Goal: Register for event/course

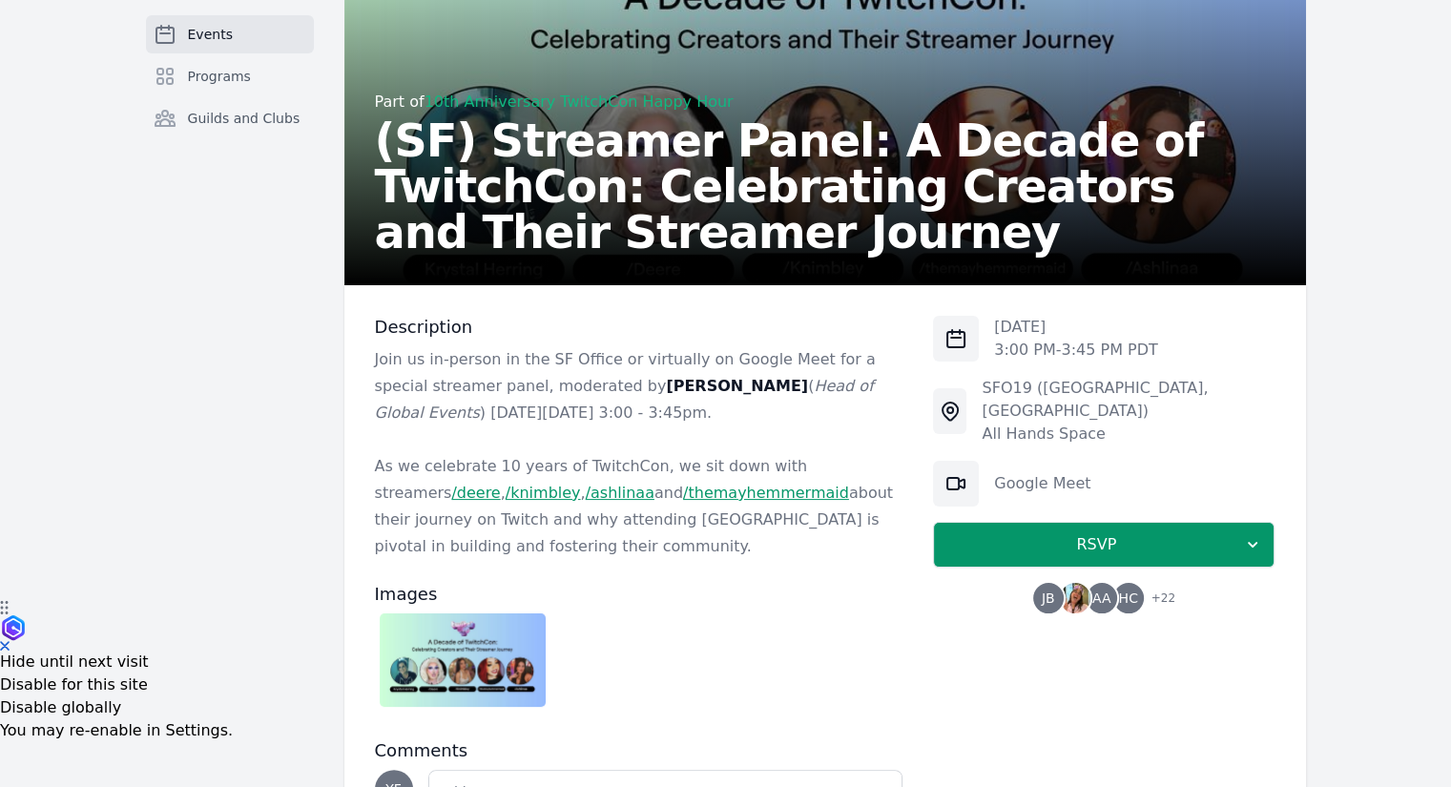
scroll to position [191, 0]
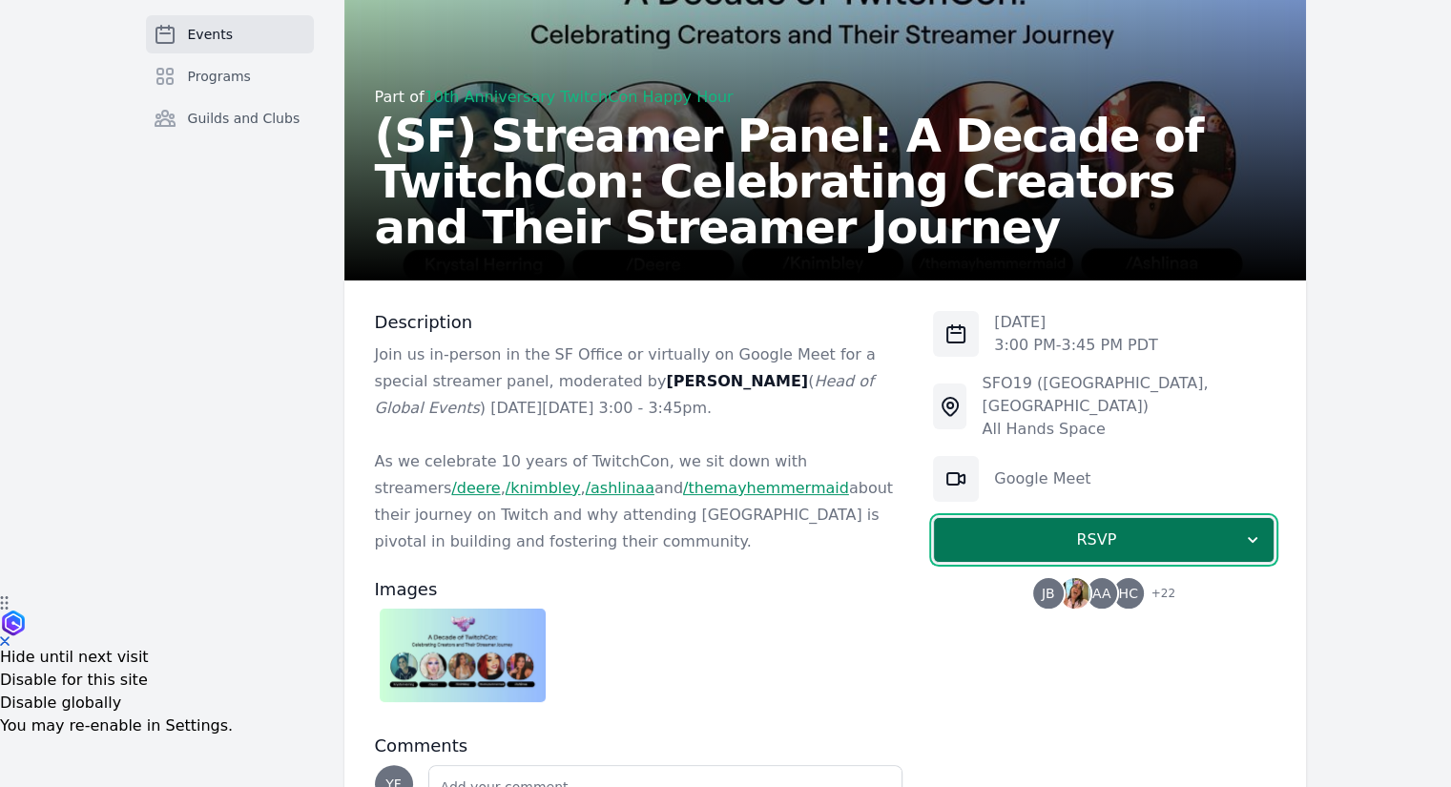
click at [1132, 528] on span "RSVP" at bounding box center [1096, 539] width 294 height 23
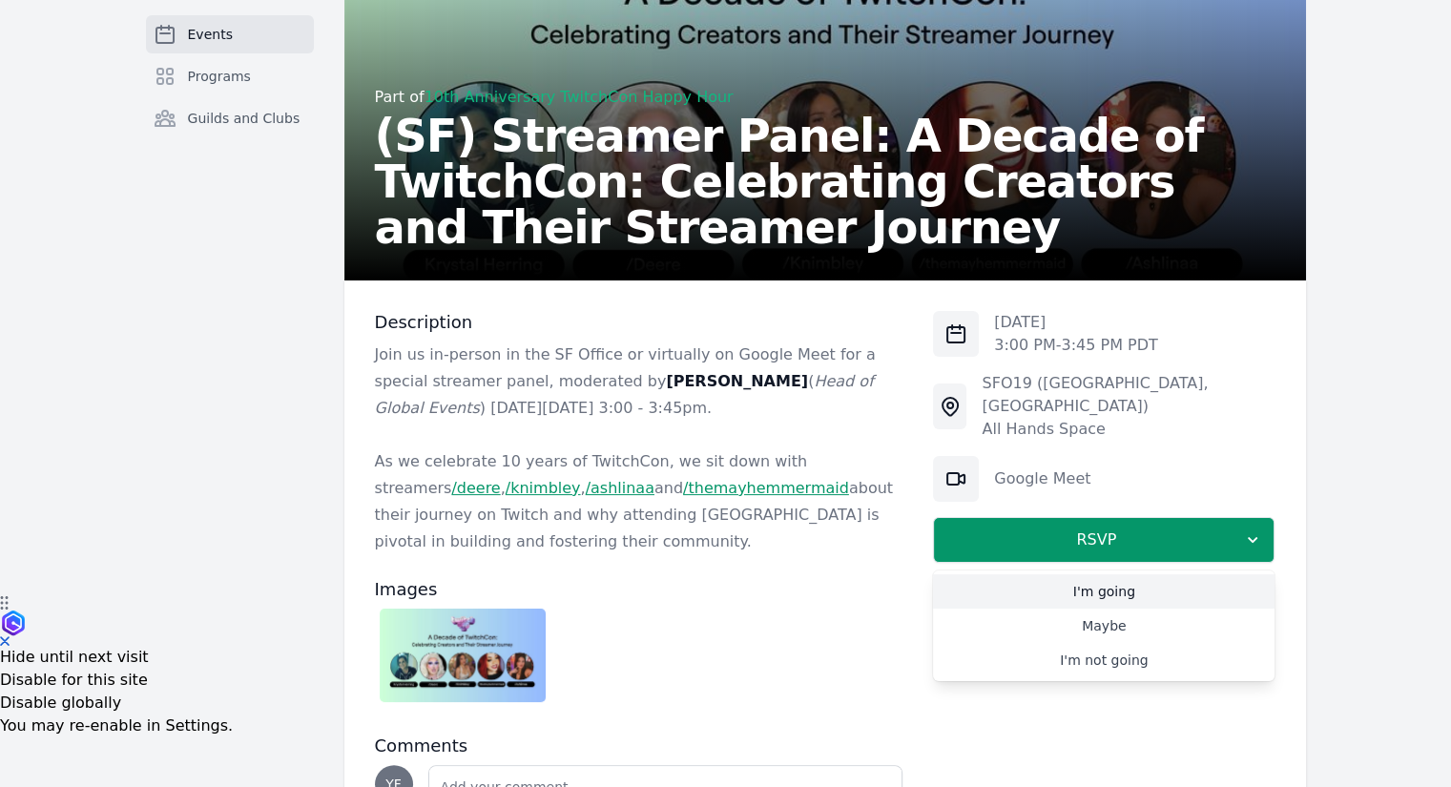
click at [1137, 574] on link "I'm going" at bounding box center [1103, 591] width 341 height 34
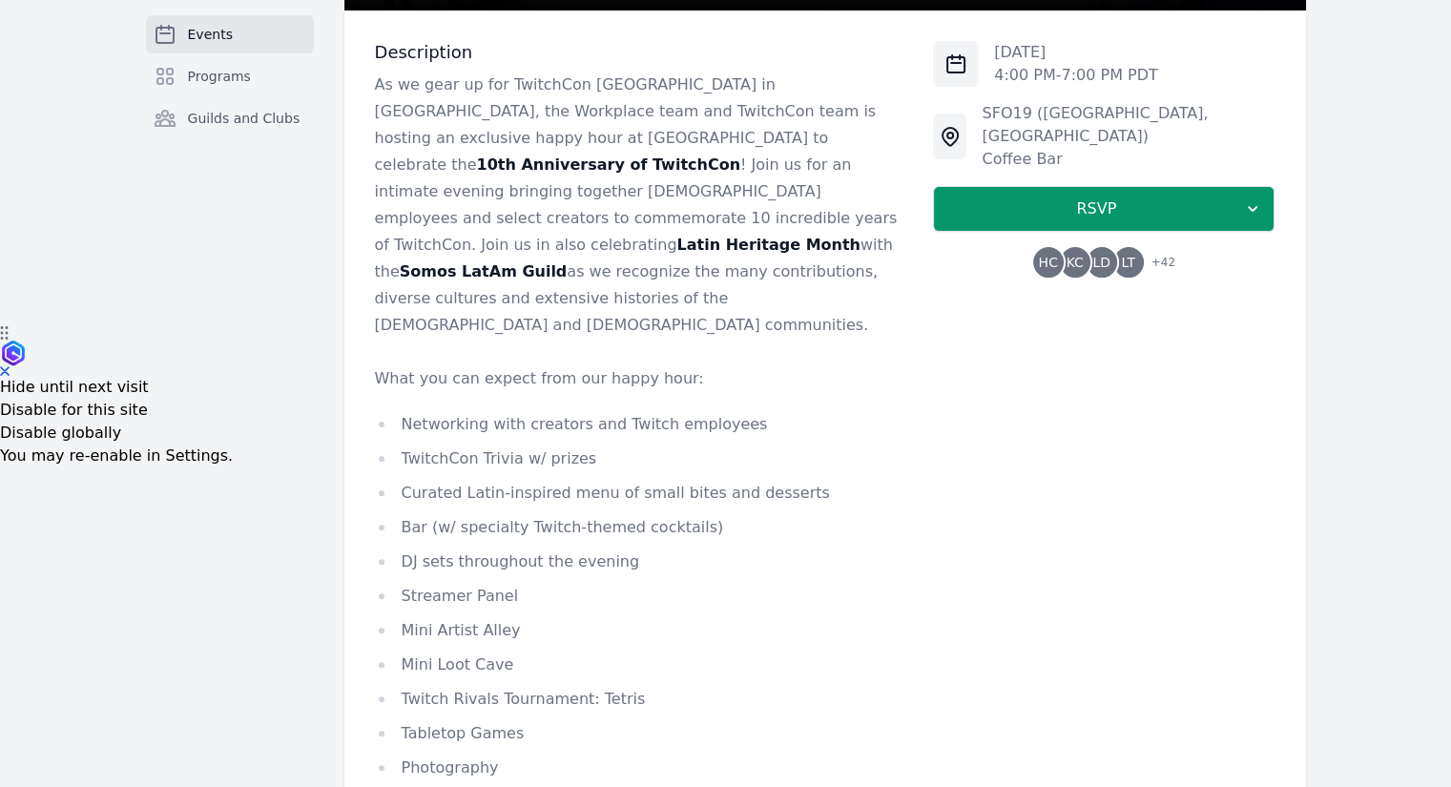
scroll to position [477, 0]
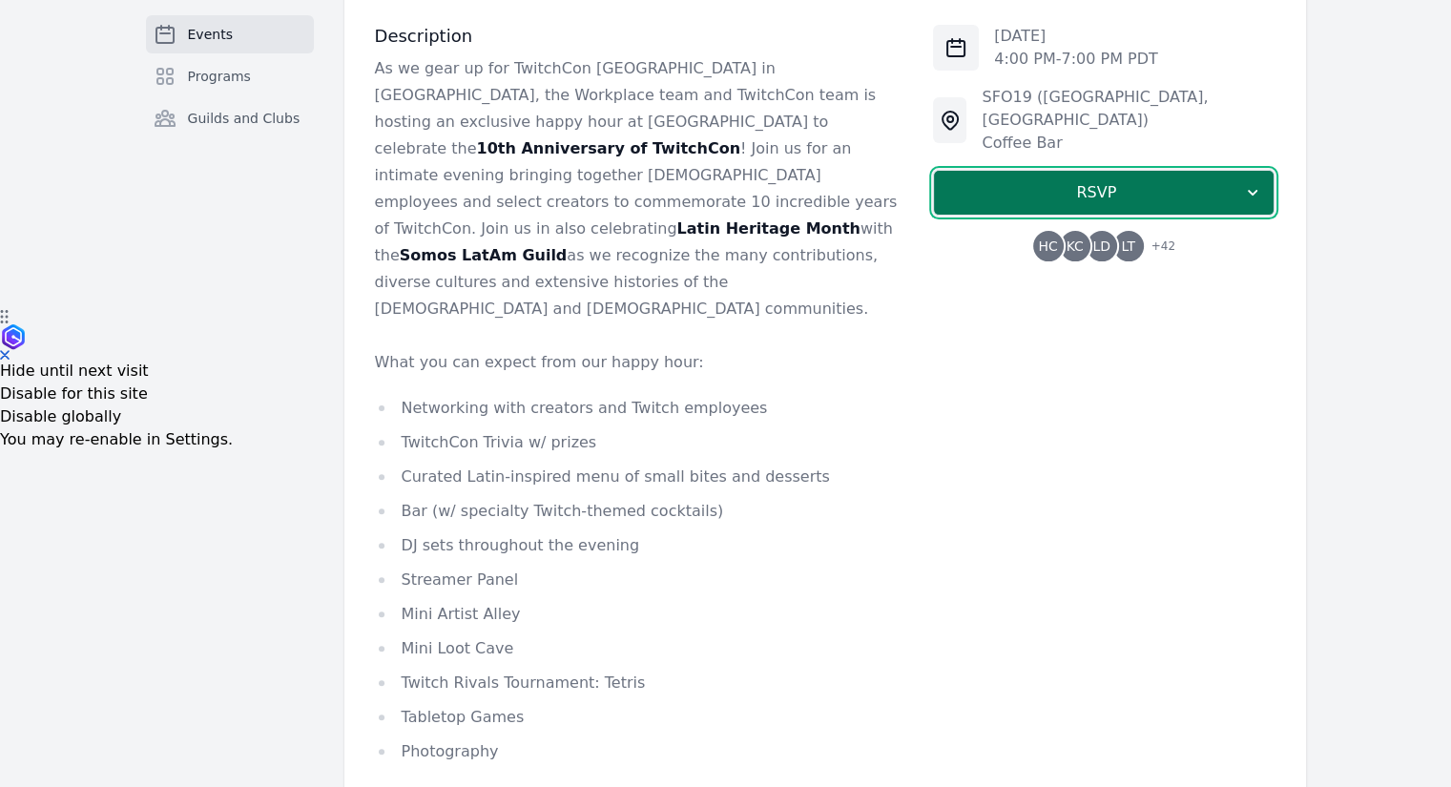
click at [1039, 190] on button "RSVP" at bounding box center [1103, 193] width 341 height 46
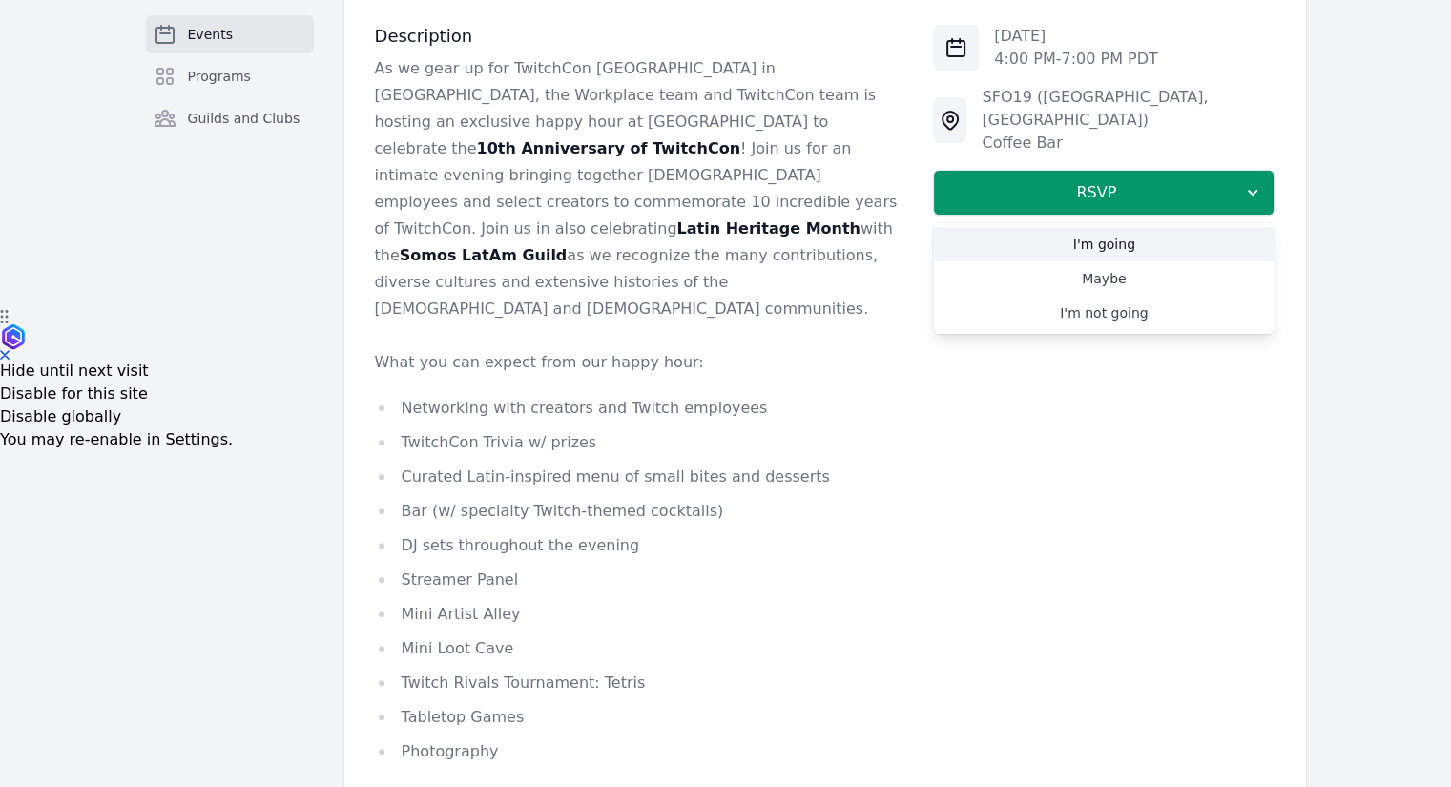
click at [1074, 232] on link "I'm going" at bounding box center [1103, 244] width 341 height 34
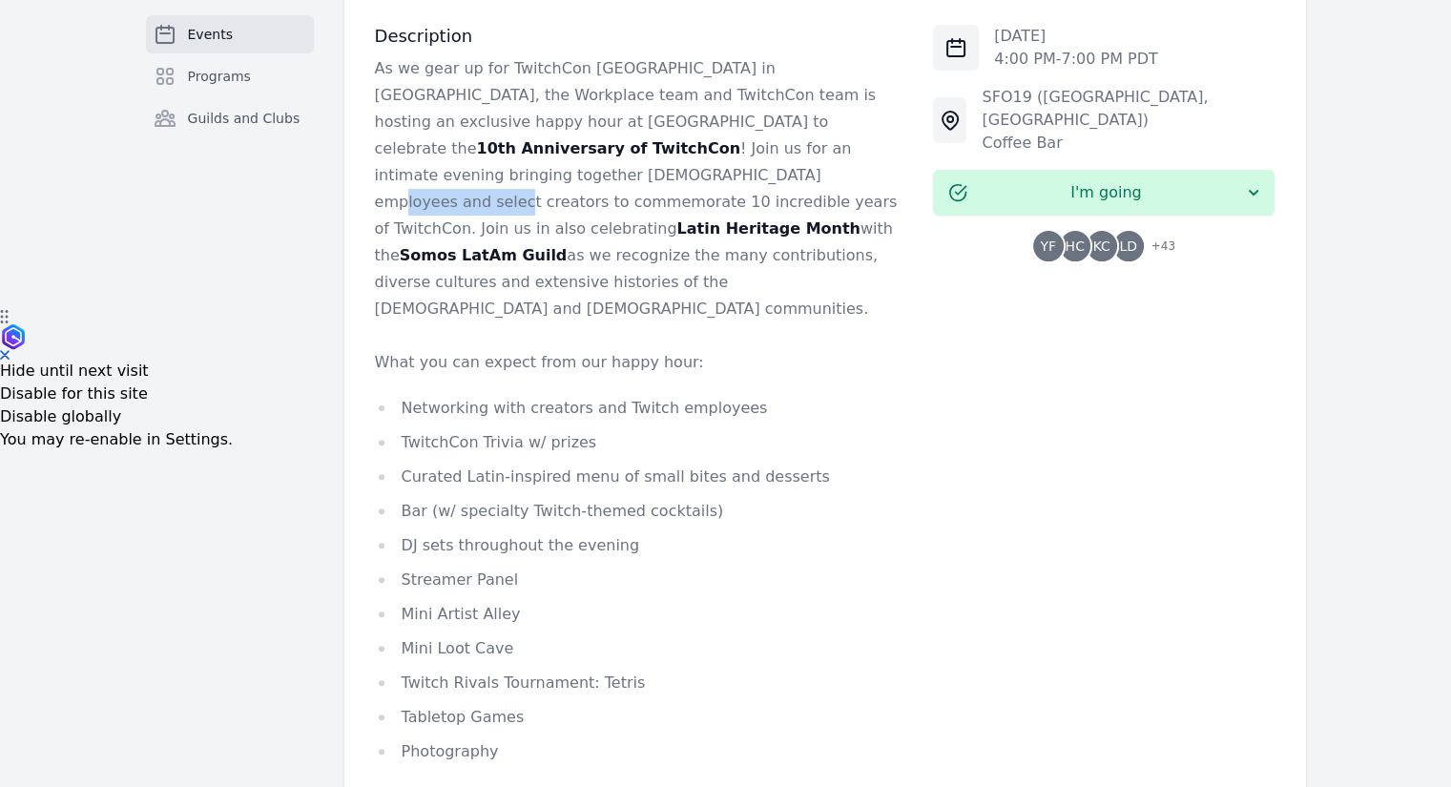
drag, startPoint x: 595, startPoint y: 148, endPoint x: 698, endPoint y: 148, distance: 103.0
click at [698, 148] on p "As we gear up for TwitchCon North America in San Diego, the Workplace team and …" at bounding box center [639, 188] width 528 height 267
drag, startPoint x: 533, startPoint y: 174, endPoint x: 684, endPoint y: 173, distance: 150.7
click at [684, 173] on p "As we gear up for TwitchCon North America in San Diego, the Workplace team and …" at bounding box center [639, 188] width 528 height 267
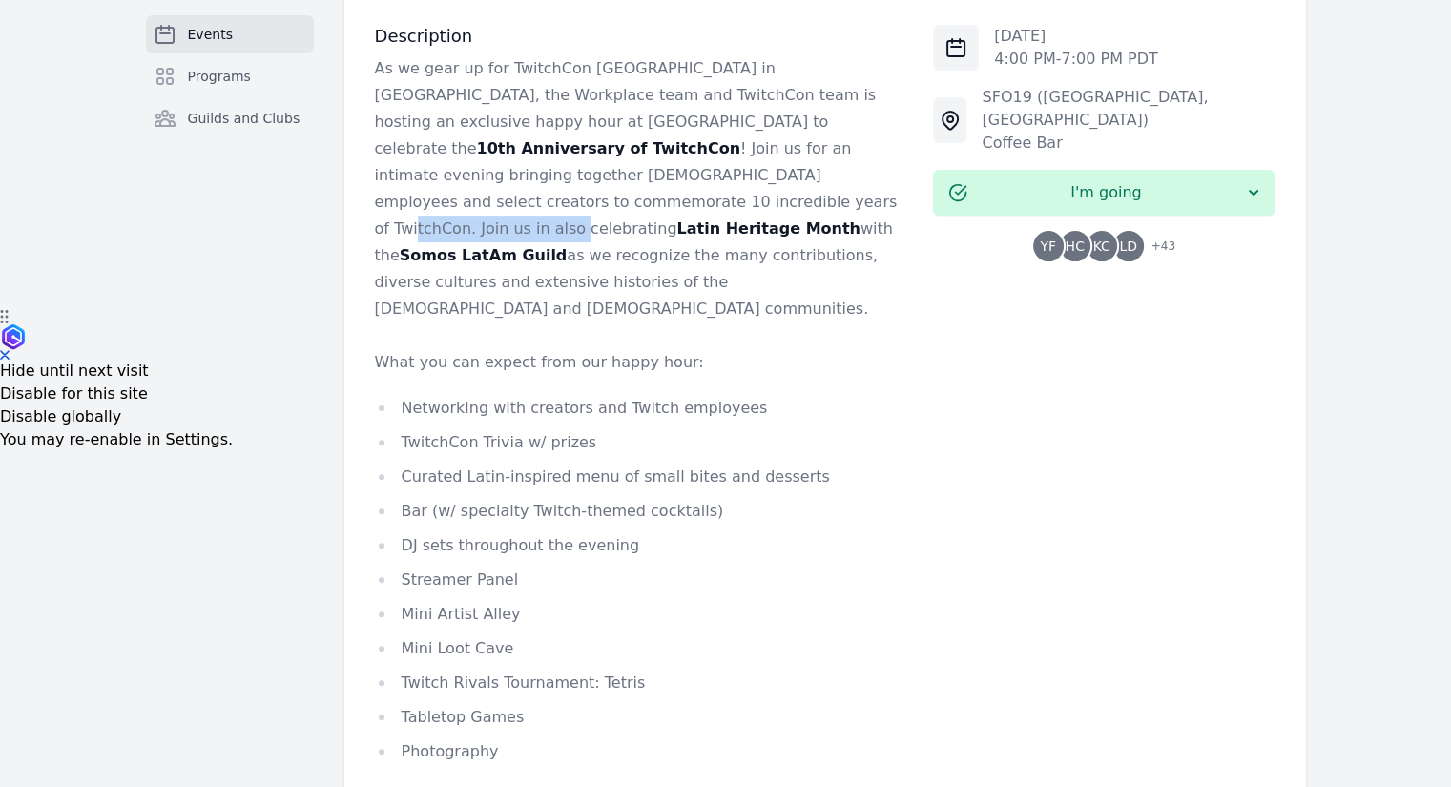
click at [684, 173] on p "As we gear up for TwitchCon North America in San Diego, the Workplace team and …" at bounding box center [639, 188] width 528 height 267
drag, startPoint x: 406, startPoint y: 202, endPoint x: 483, endPoint y: 199, distance: 76.4
click at [483, 246] on strong "Somos LatAm Guild" at bounding box center [483, 255] width 167 height 18
click at [517, 203] on p "As we gear up for TwitchCon North America in San Diego, the Workplace team and …" at bounding box center [639, 188] width 528 height 267
click at [547, 205] on p "As we gear up for TwitchCon North America in San Diego, the Workplace team and …" at bounding box center [639, 188] width 528 height 267
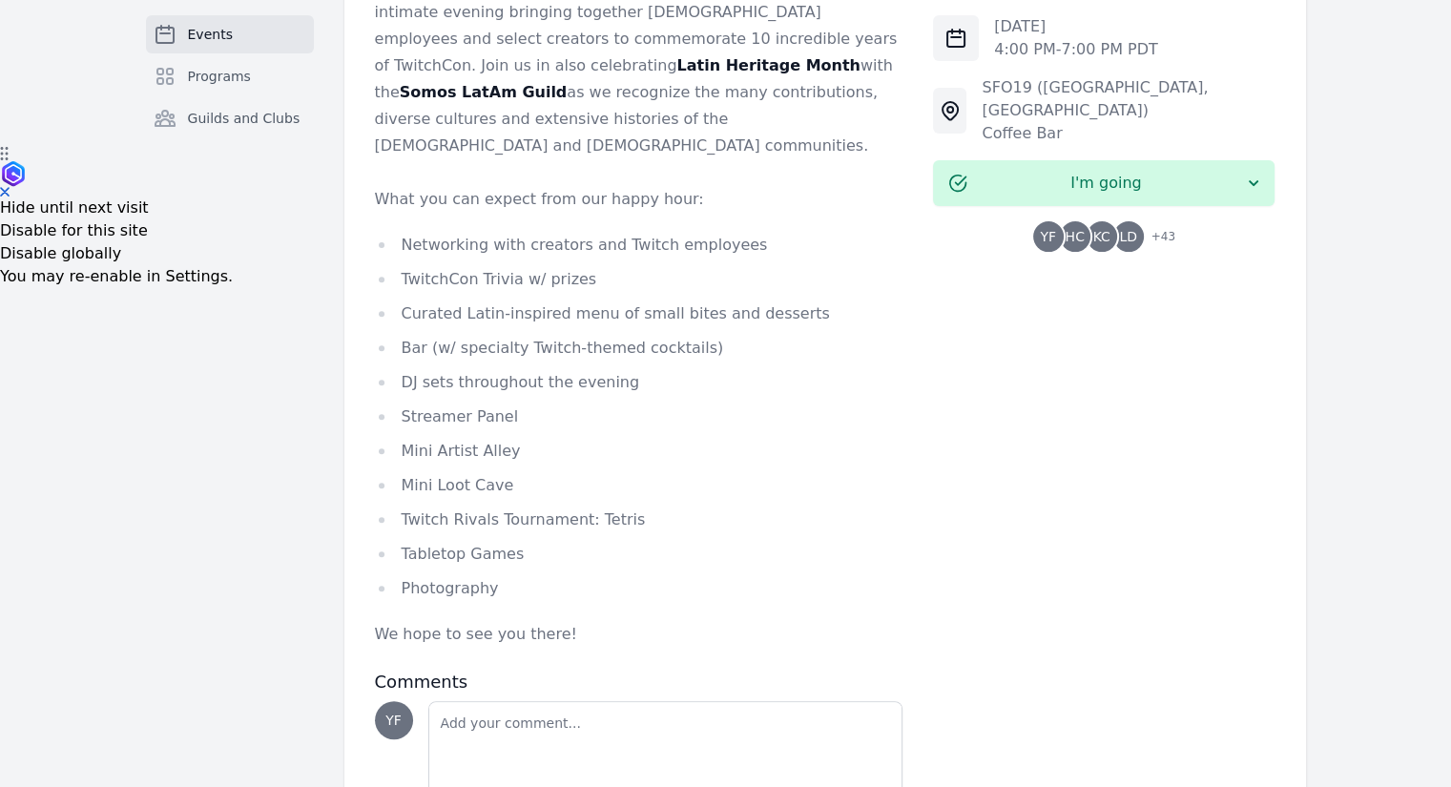
scroll to position [668, 0]
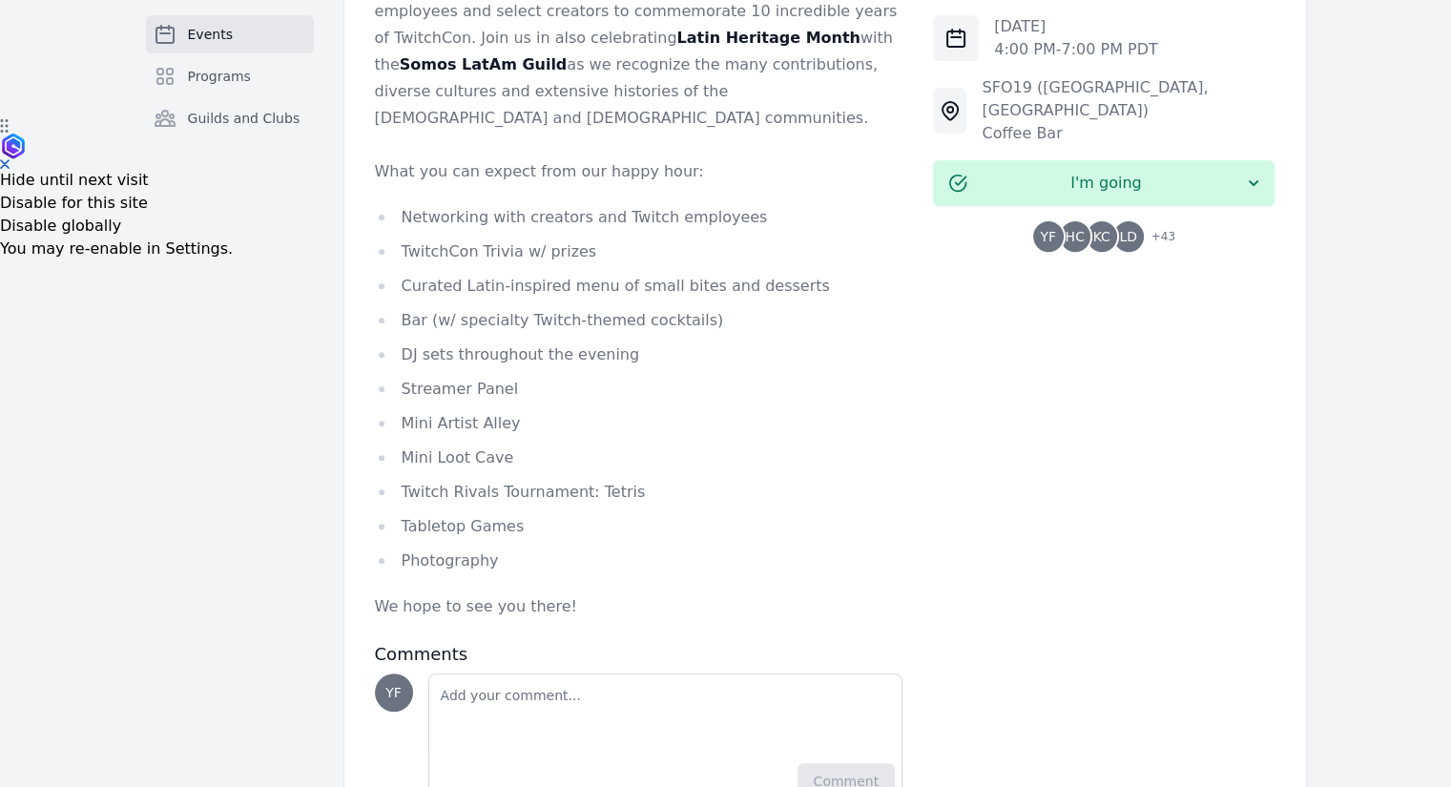
drag, startPoint x: 520, startPoint y: 283, endPoint x: 428, endPoint y: 302, distance: 93.5
drag, startPoint x: 428, startPoint y: 302, endPoint x: 393, endPoint y: 304, distance: 35.3
click at [393, 376] on li "Streamer Panel" at bounding box center [639, 389] width 528 height 27
drag, startPoint x: 442, startPoint y: 310, endPoint x: 538, endPoint y: 310, distance: 96.3
click at [538, 376] on li "Streamer Panel" at bounding box center [639, 389] width 528 height 27
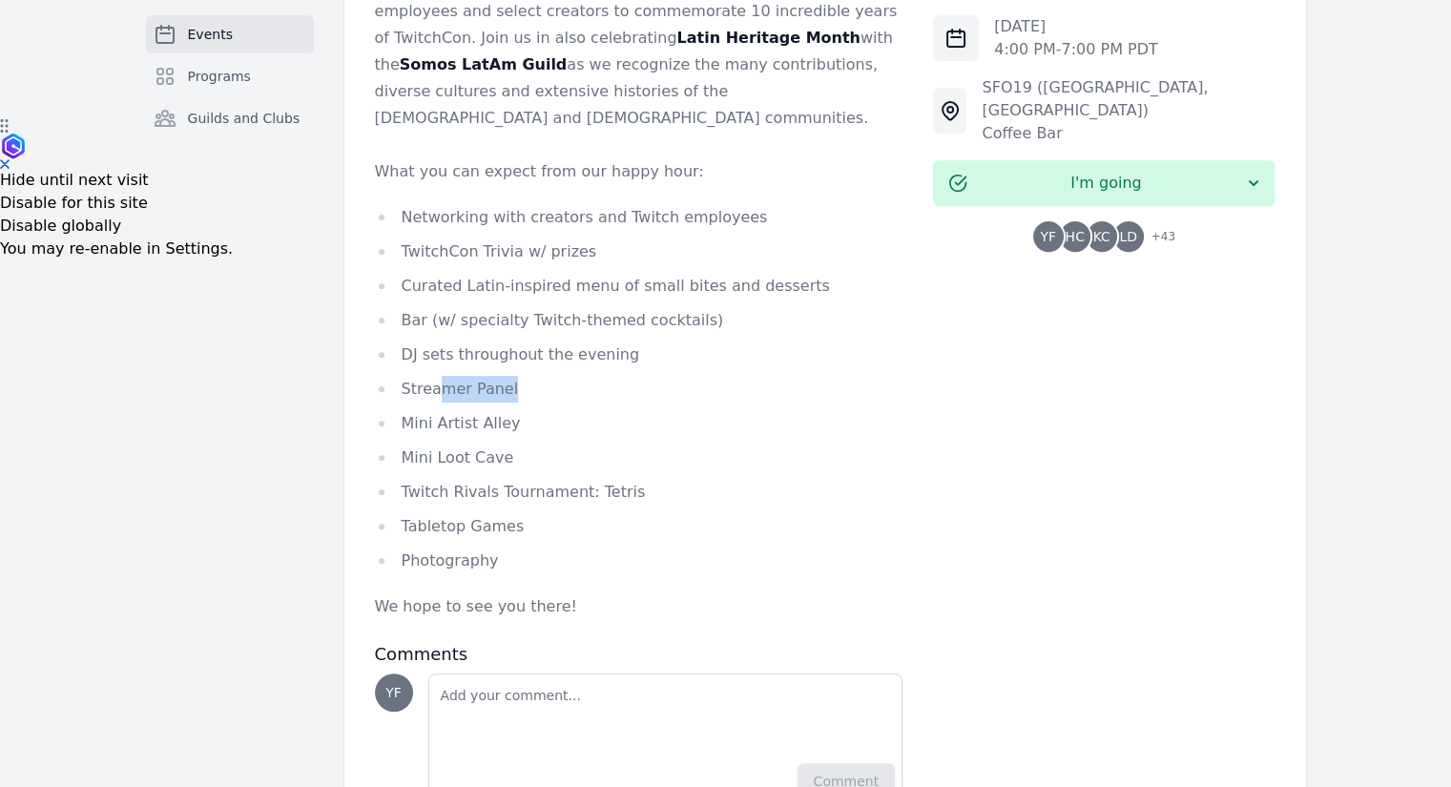
click at [534, 376] on li "Streamer Panel" at bounding box center [639, 389] width 528 height 27
click at [426, 410] on li "Mini Artist Alley" at bounding box center [639, 423] width 528 height 27
drag, startPoint x: 456, startPoint y: 346, endPoint x: 503, endPoint y: 357, distance: 47.9
click at [503, 357] on ul "Networking with creators and Twitch employees TwitchCon Trivia w/ prizes Curate…" at bounding box center [639, 389] width 528 height 370
click at [498, 410] on li "Mini Artist Alley" at bounding box center [639, 423] width 528 height 27
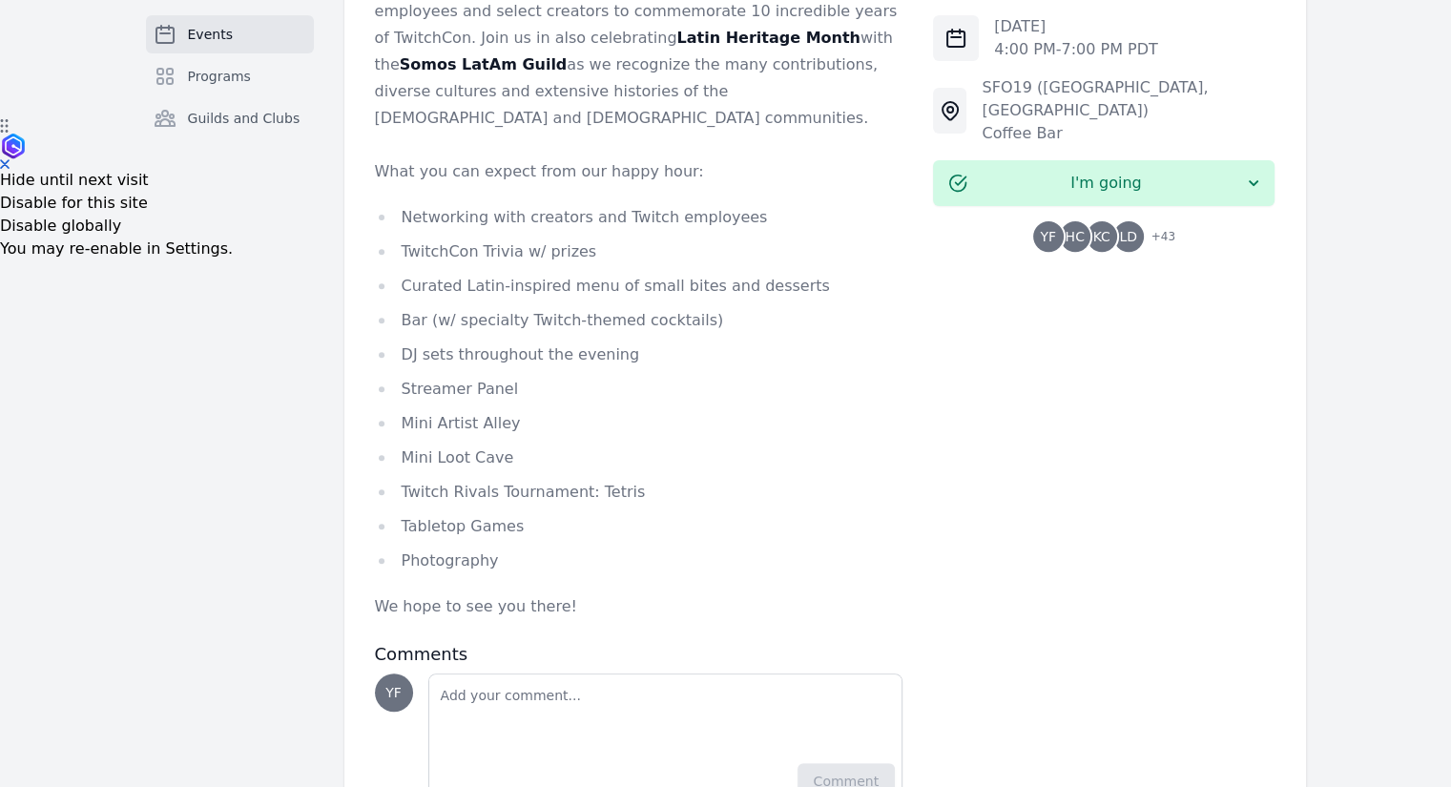
click at [419, 410] on li "Mini Artist Alley" at bounding box center [639, 423] width 528 height 27
drag, startPoint x: 415, startPoint y: 342, endPoint x: 480, endPoint y: 341, distance: 64.9
click at [480, 410] on li "Mini Artist Alley" at bounding box center [639, 423] width 528 height 27
drag, startPoint x: 418, startPoint y: 372, endPoint x: 479, endPoint y: 376, distance: 61.2
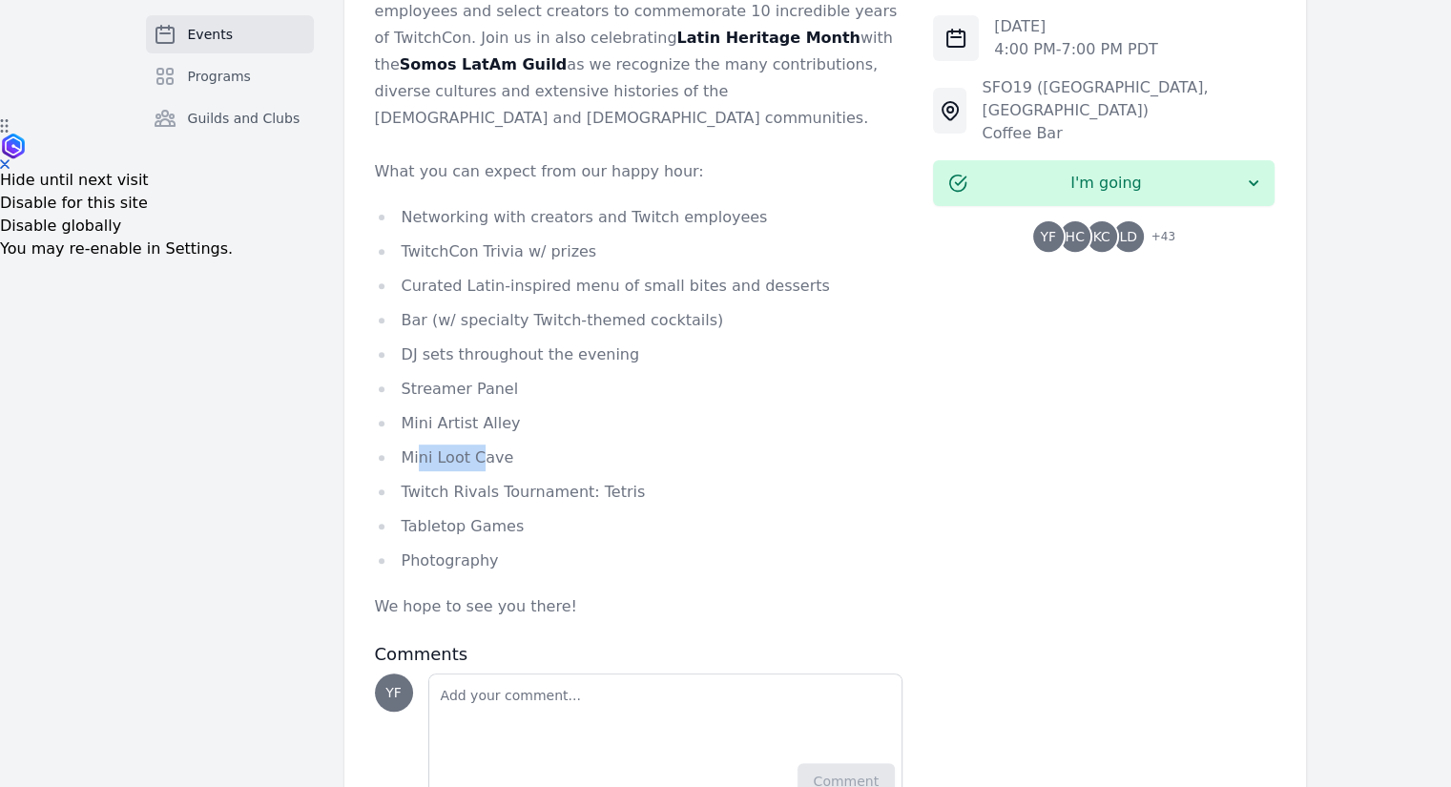
click at [479, 444] on li "Mini Loot Cave" at bounding box center [639, 457] width 528 height 27
drag, startPoint x: 415, startPoint y: 419, endPoint x: 605, endPoint y: 411, distance: 190.0
click at [605, 479] on li "Twitch Rivals Tournament: Tetris" at bounding box center [639, 492] width 528 height 27
click at [611, 479] on li "Twitch Rivals Tournament: Tetris" at bounding box center [639, 492] width 528 height 27
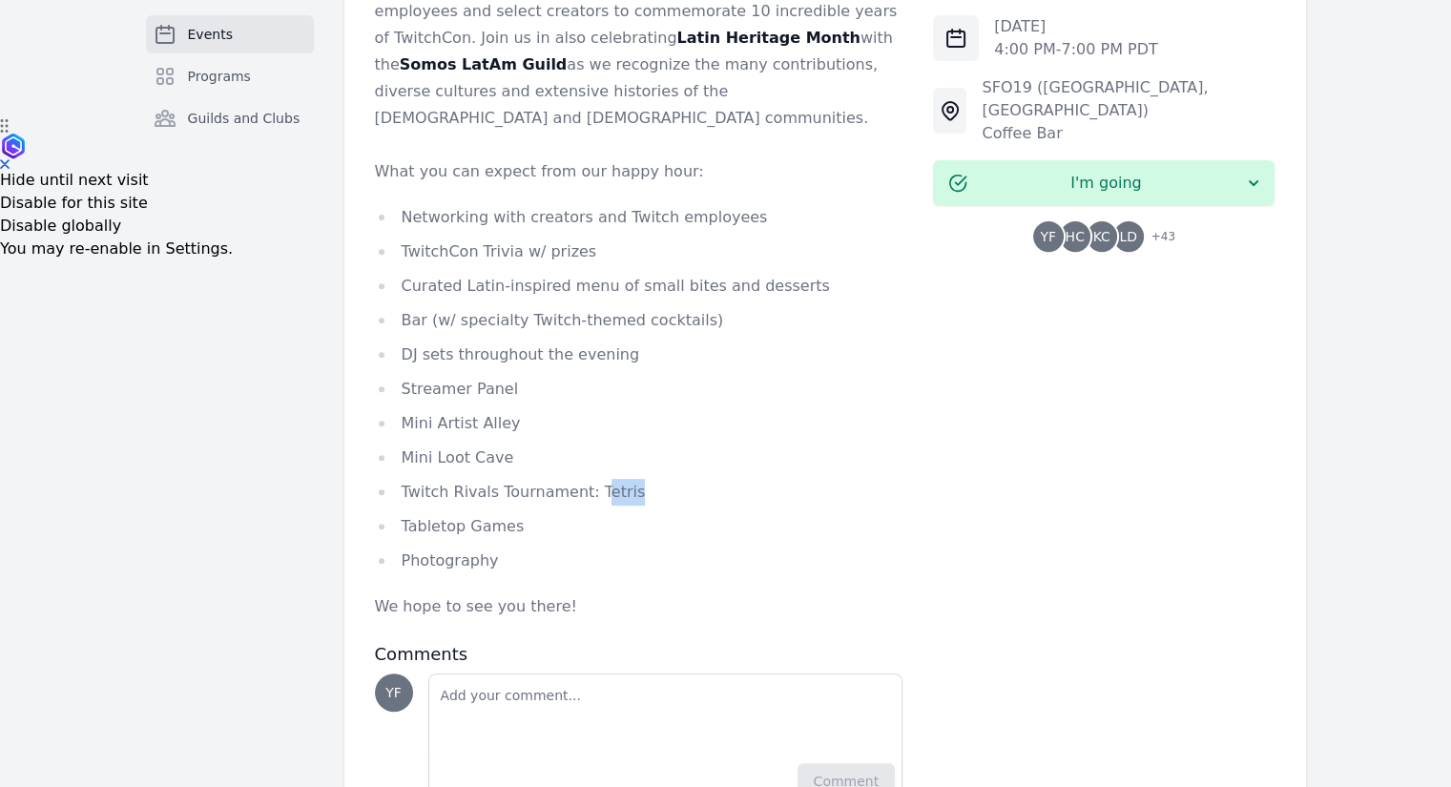
drag, startPoint x: 582, startPoint y: 407, endPoint x: 612, endPoint y: 409, distance: 30.6
click at [612, 479] on li "Twitch Rivals Tournament: Tetris" at bounding box center [639, 492] width 528 height 27
click at [613, 479] on li "Twitch Rivals Tournament: Tetris" at bounding box center [639, 492] width 528 height 27
click at [439, 429] on ul "Networking with creators and Twitch employees TwitchCon Trivia w/ prizes Curate…" at bounding box center [639, 389] width 528 height 370
drag, startPoint x: 407, startPoint y: 448, endPoint x: 498, endPoint y: 447, distance: 90.6
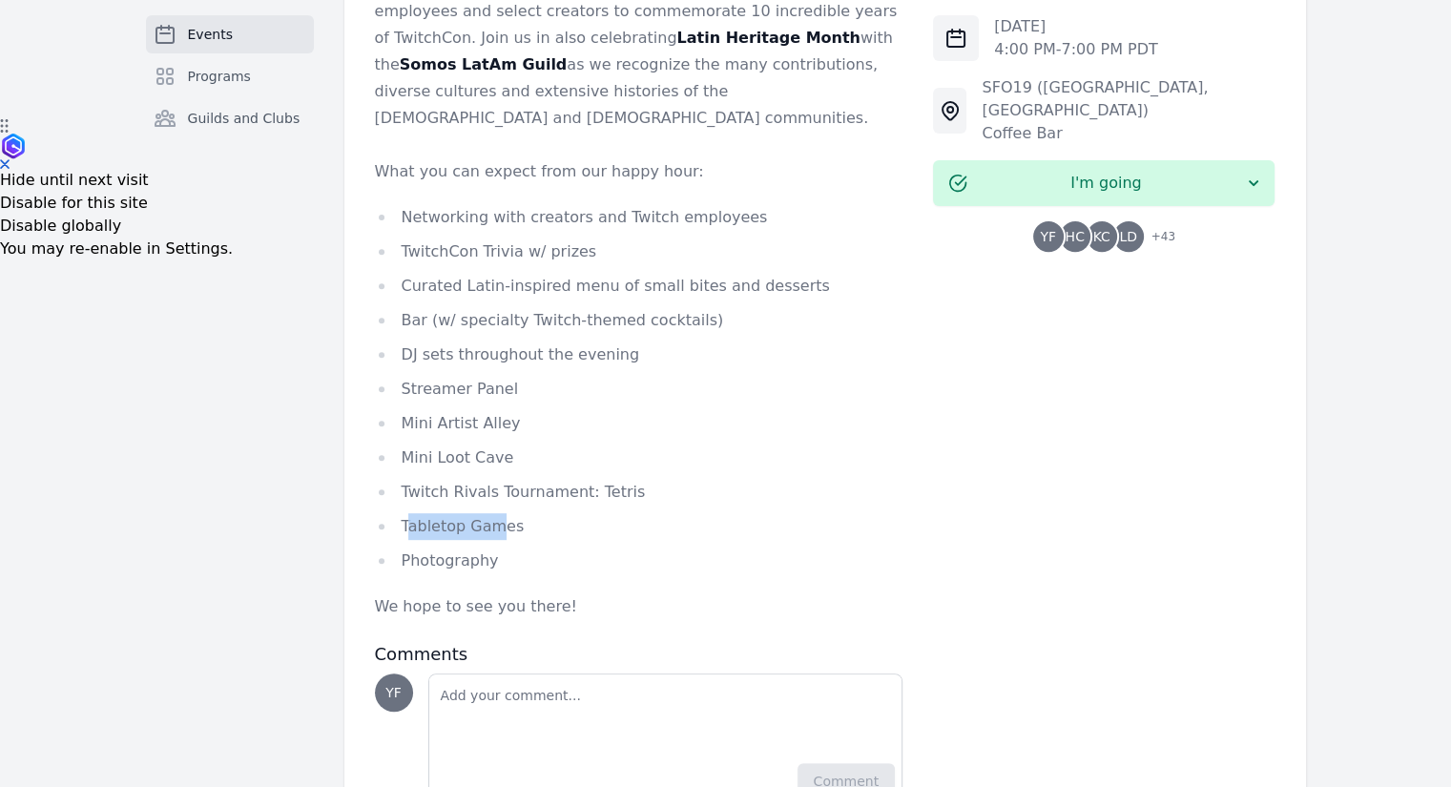
click at [498, 513] on li "Tabletop Games" at bounding box center [639, 526] width 528 height 27
drag, startPoint x: 427, startPoint y: 489, endPoint x: 505, endPoint y: 490, distance: 77.3
click at [505, 547] on li "Photography" at bounding box center [639, 560] width 528 height 27
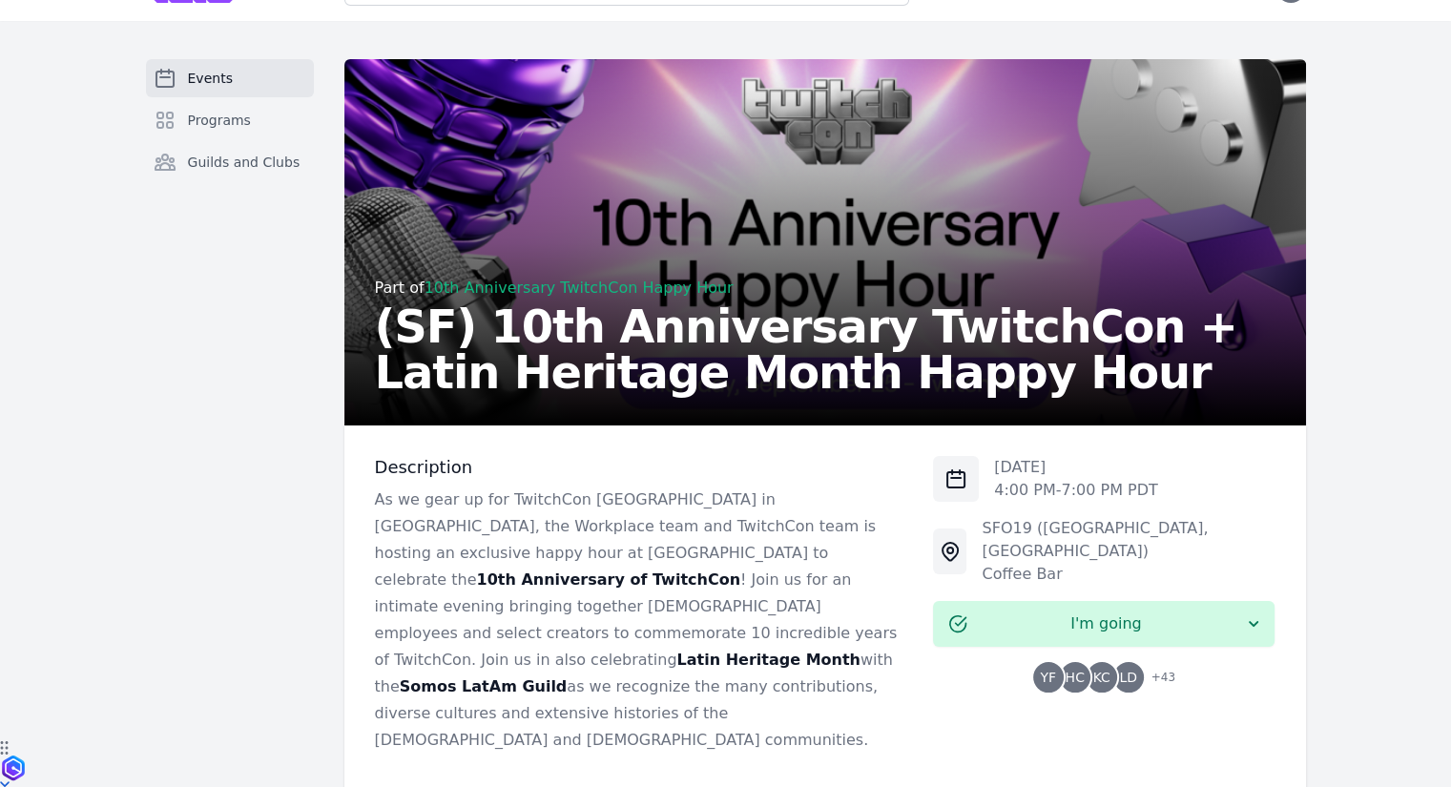
scroll to position [0, 0]
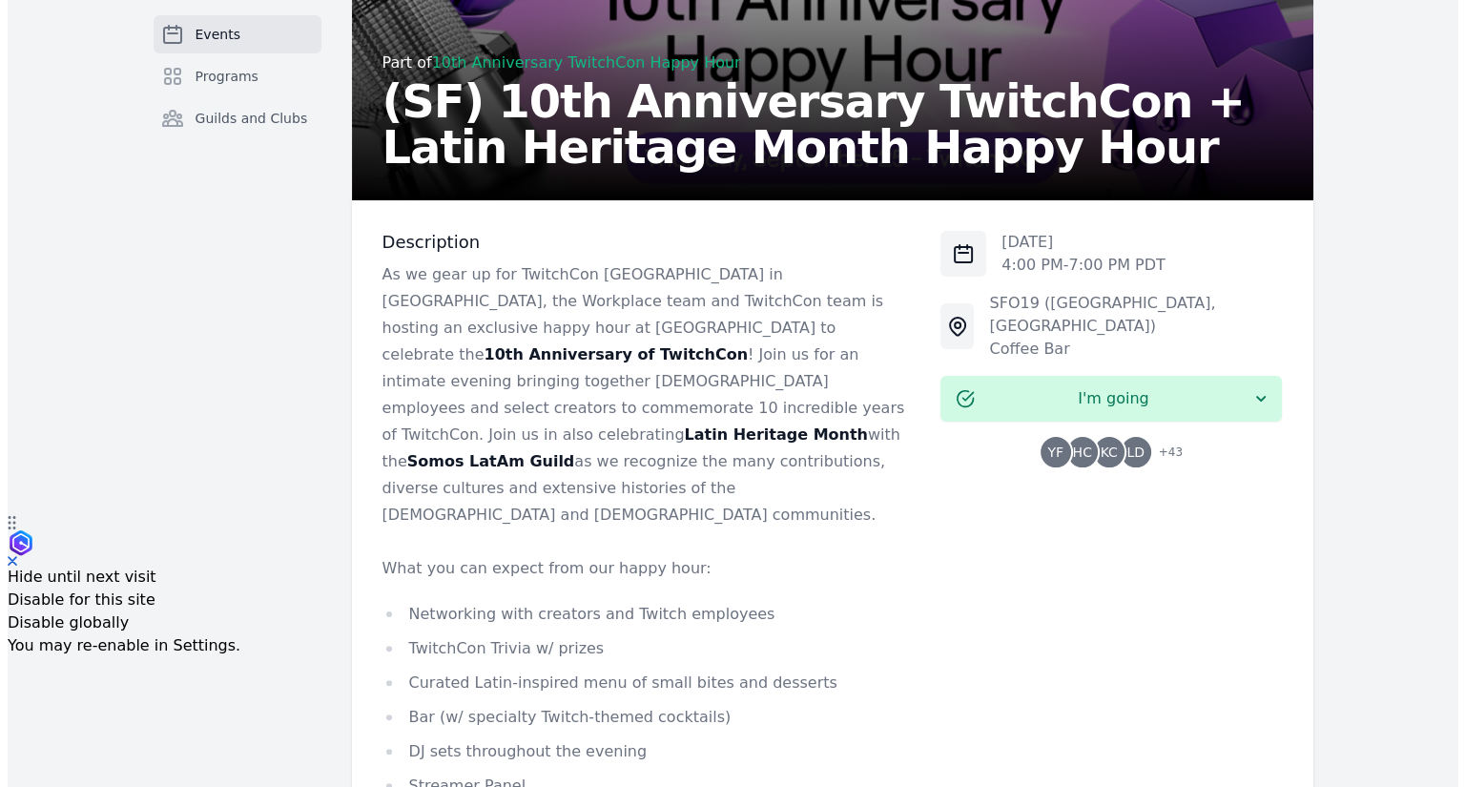
scroll to position [286, 0]
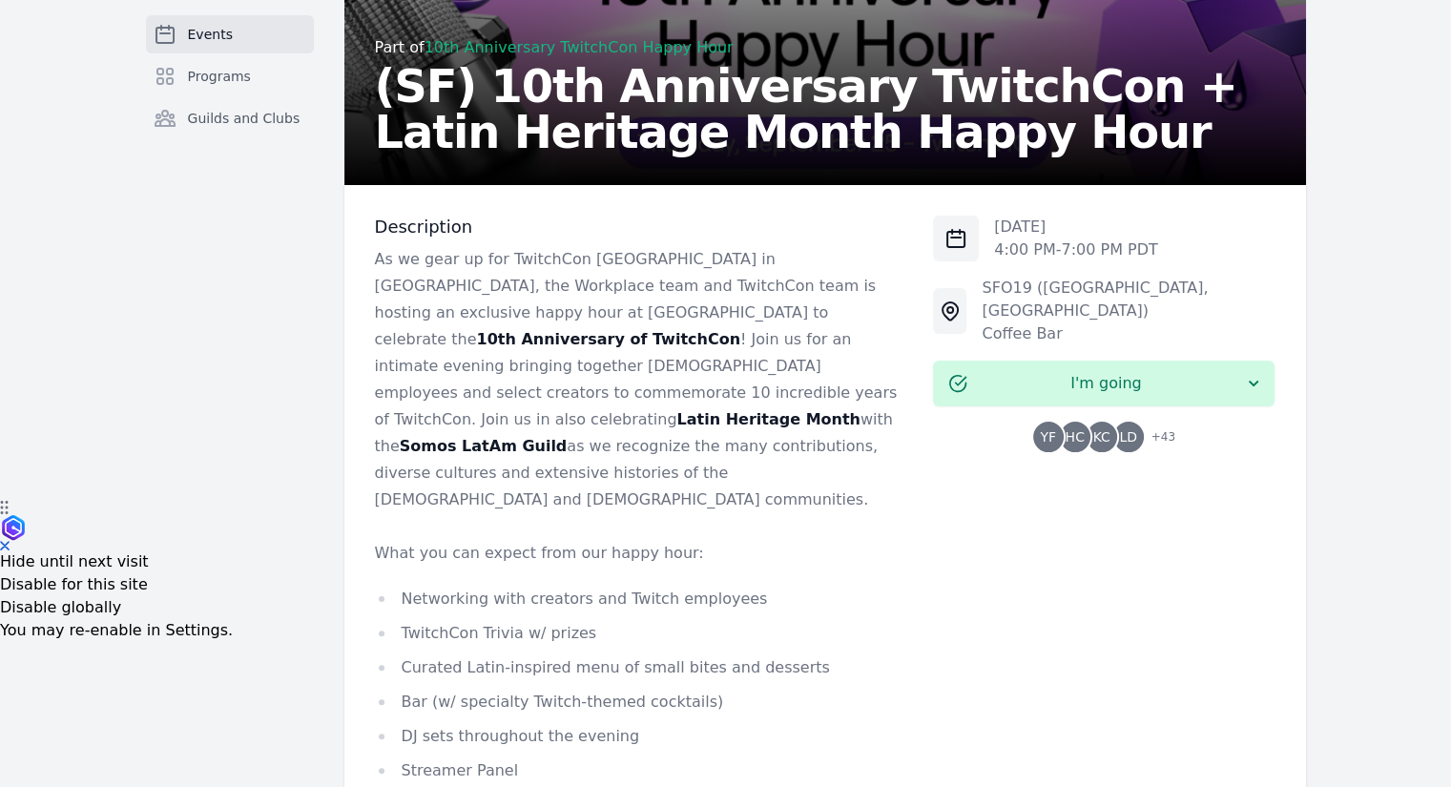
click at [1167, 425] on span "+ 43" at bounding box center [1157, 438] width 35 height 27
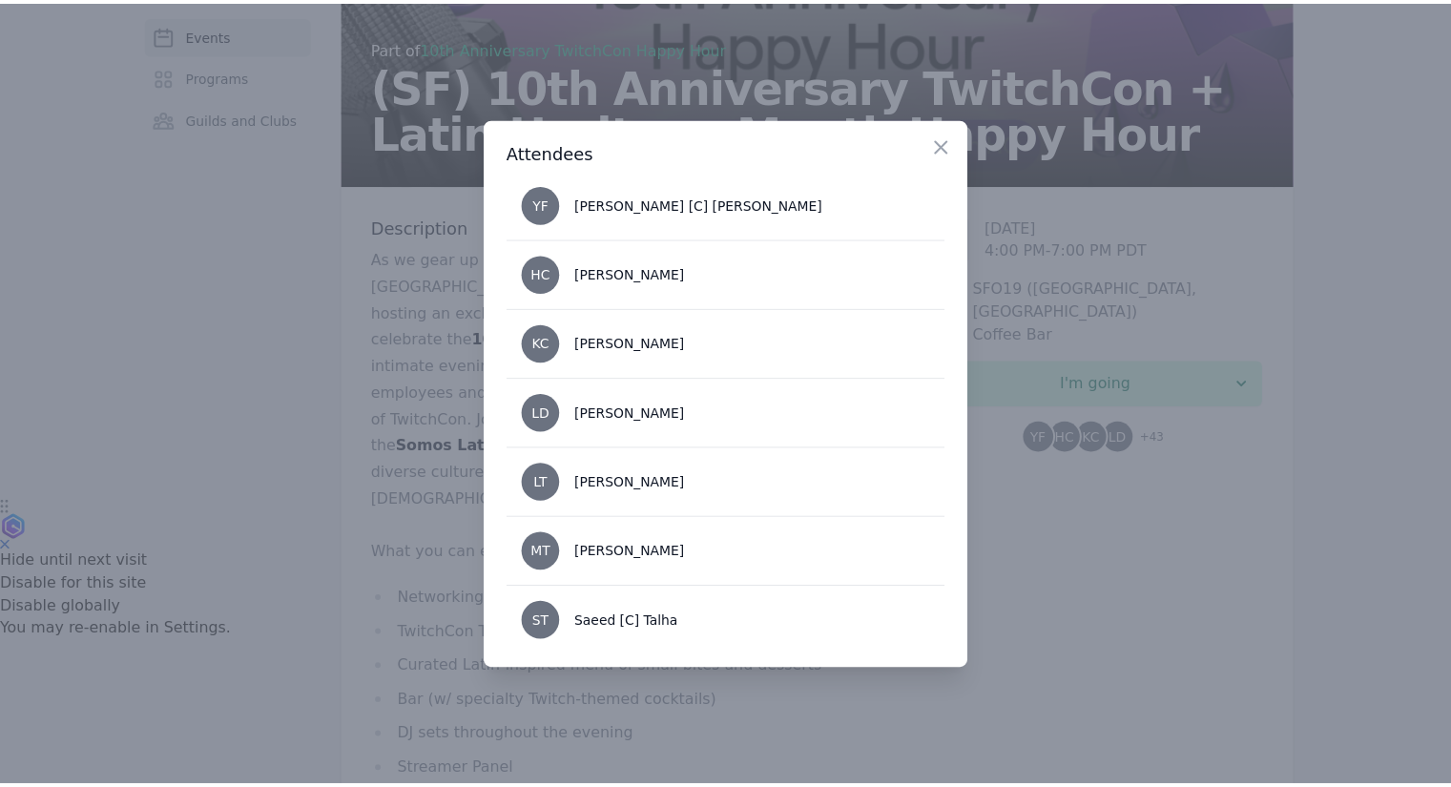
scroll to position [0, 0]
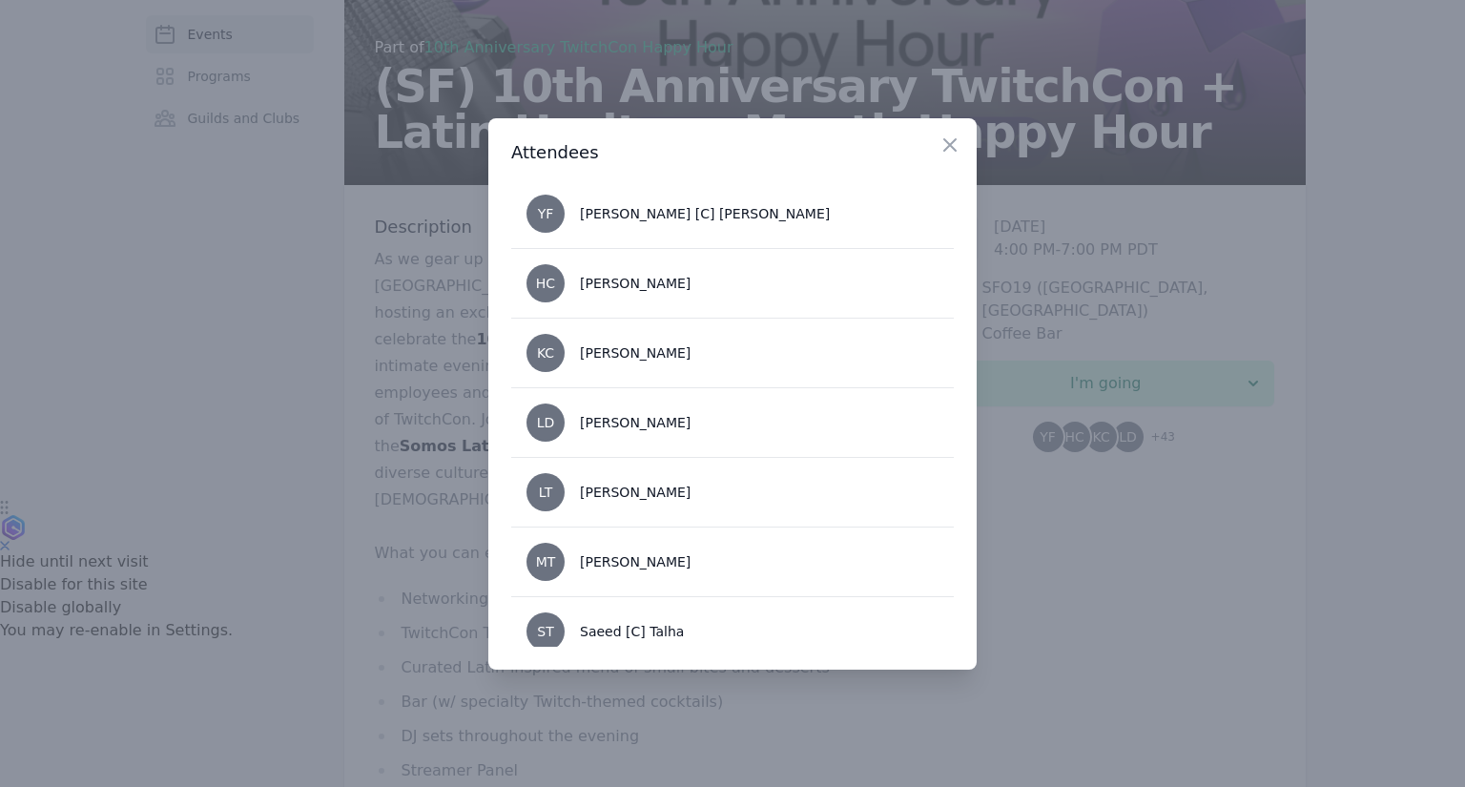
click at [1266, 465] on div at bounding box center [732, 393] width 1465 height 787
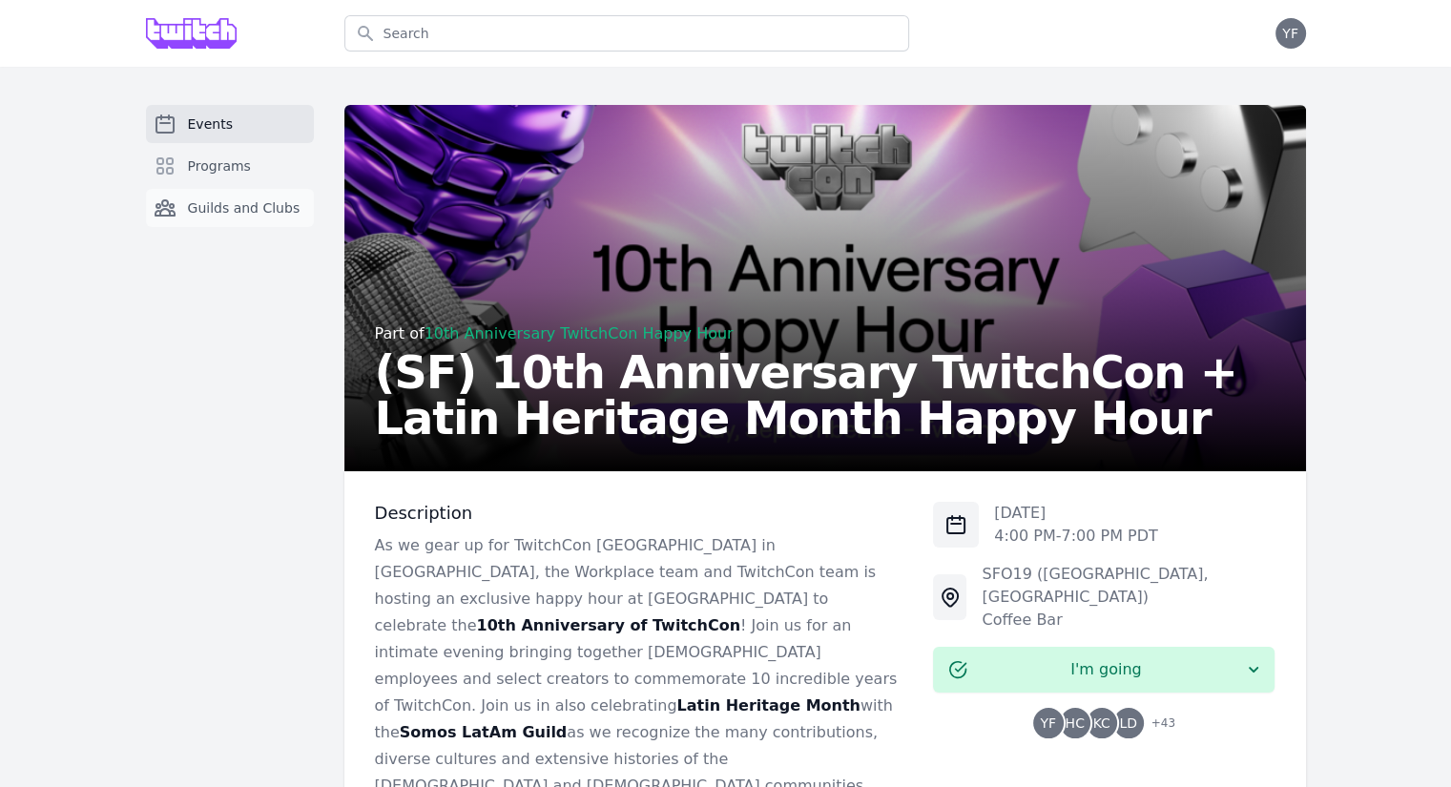
click at [246, 215] on span "Guilds and Clubs" at bounding box center [244, 207] width 113 height 19
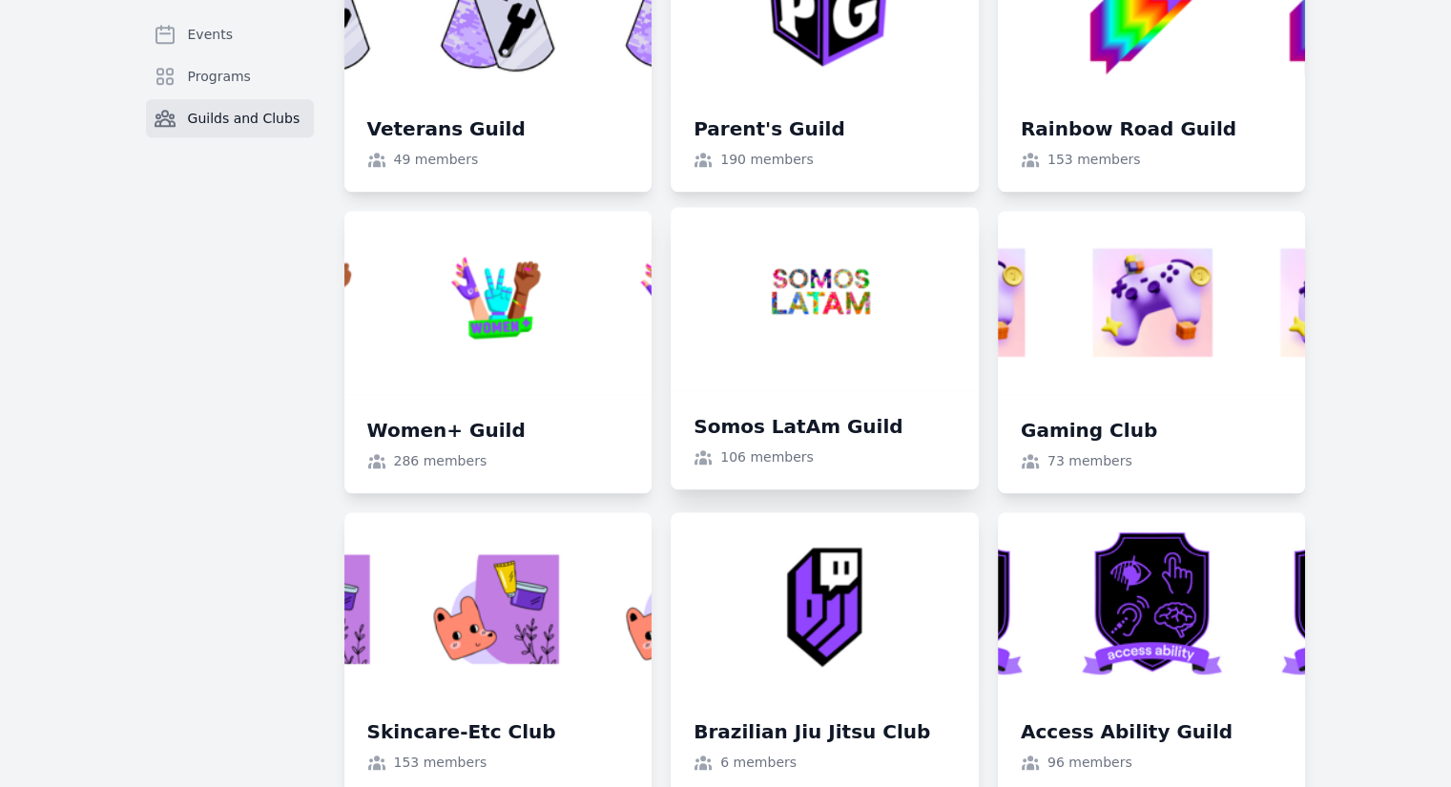
scroll to position [1621, 0]
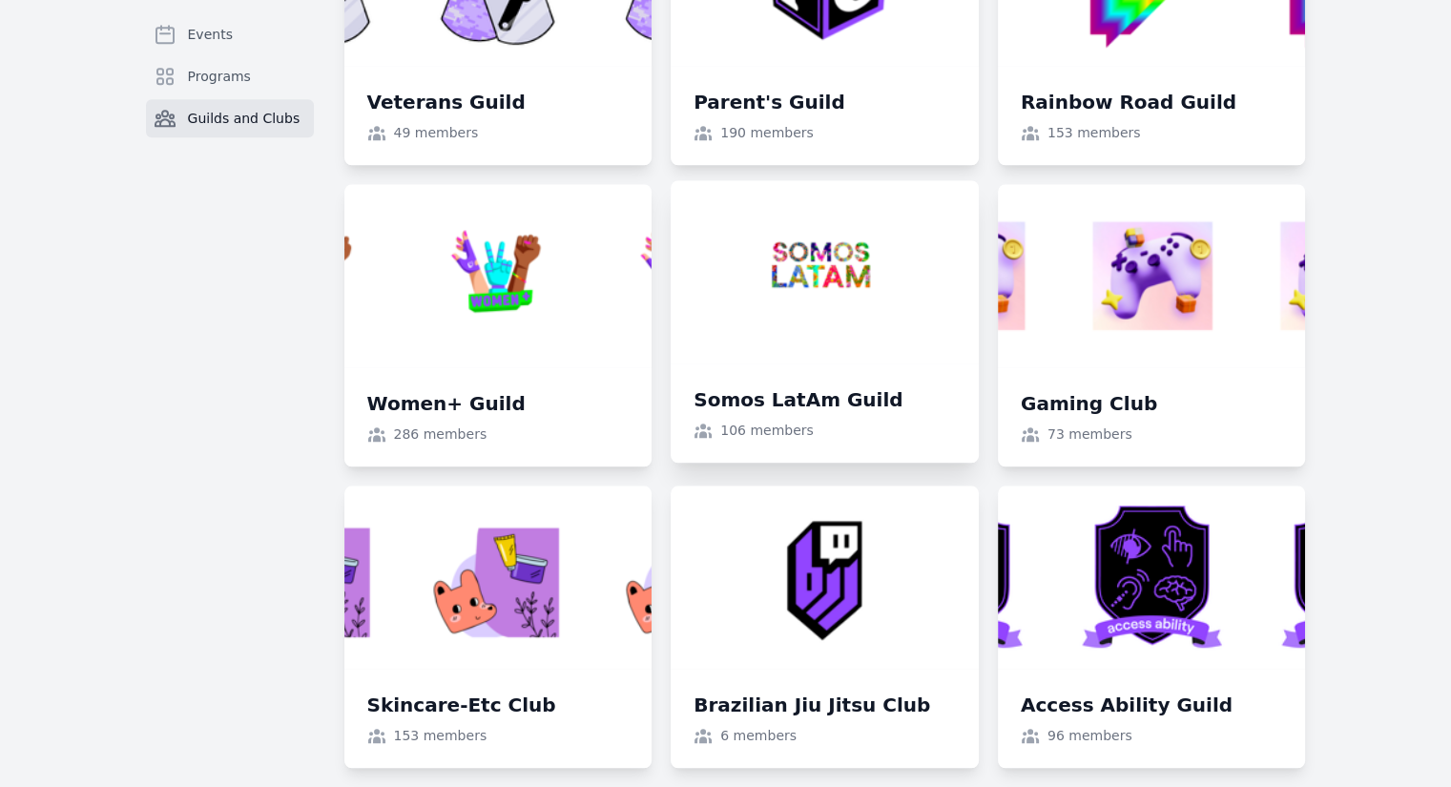
click at [862, 260] on link at bounding box center [825, 321] width 308 height 282
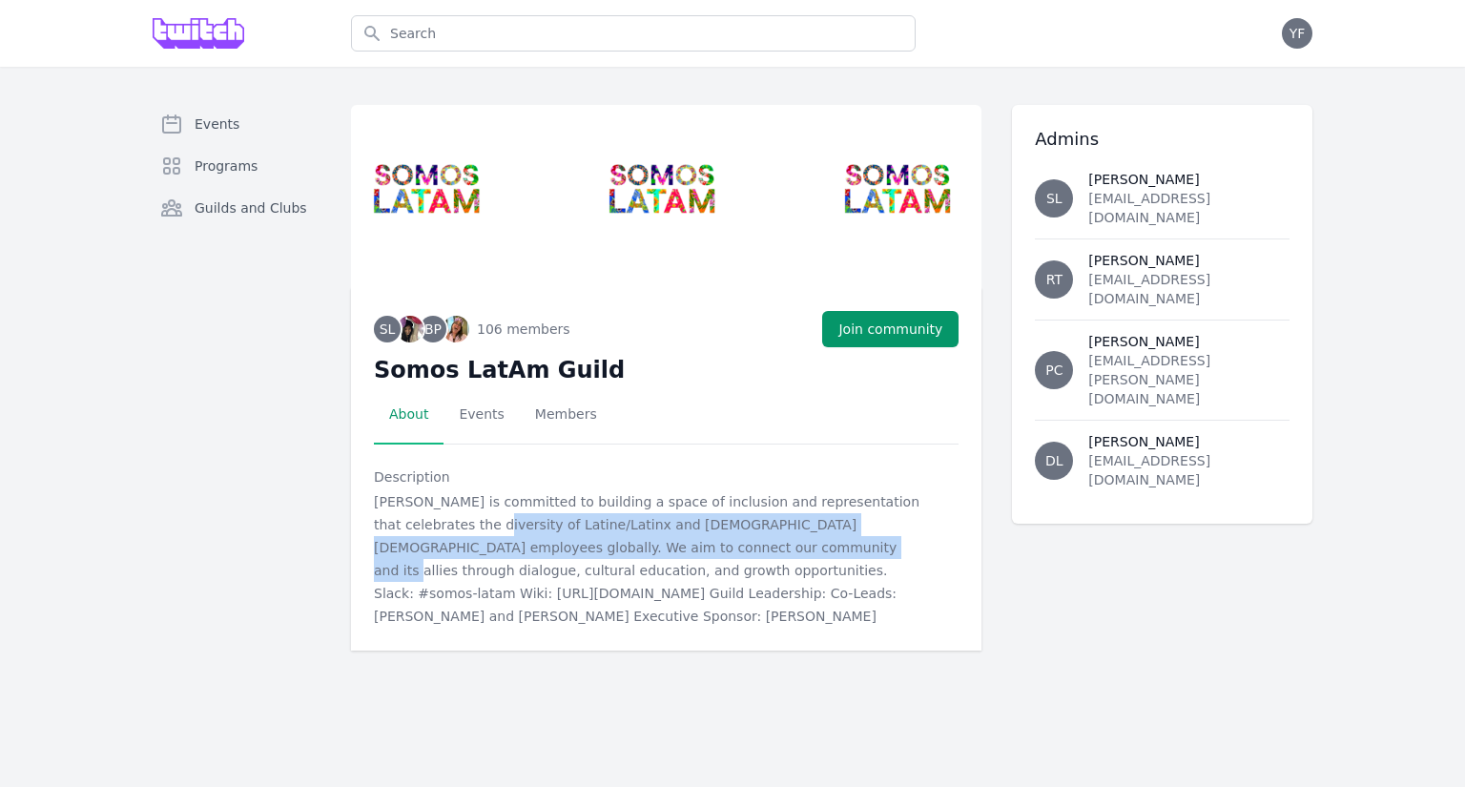
drag, startPoint x: 504, startPoint y: 527, endPoint x: 858, endPoint y: 547, distance: 355.4
click at [858, 547] on div "Somos LatAm is committed to building a space of inclusion and representation th…" at bounding box center [666, 558] width 585 height 137
